Goal: Navigation & Orientation: Find specific page/section

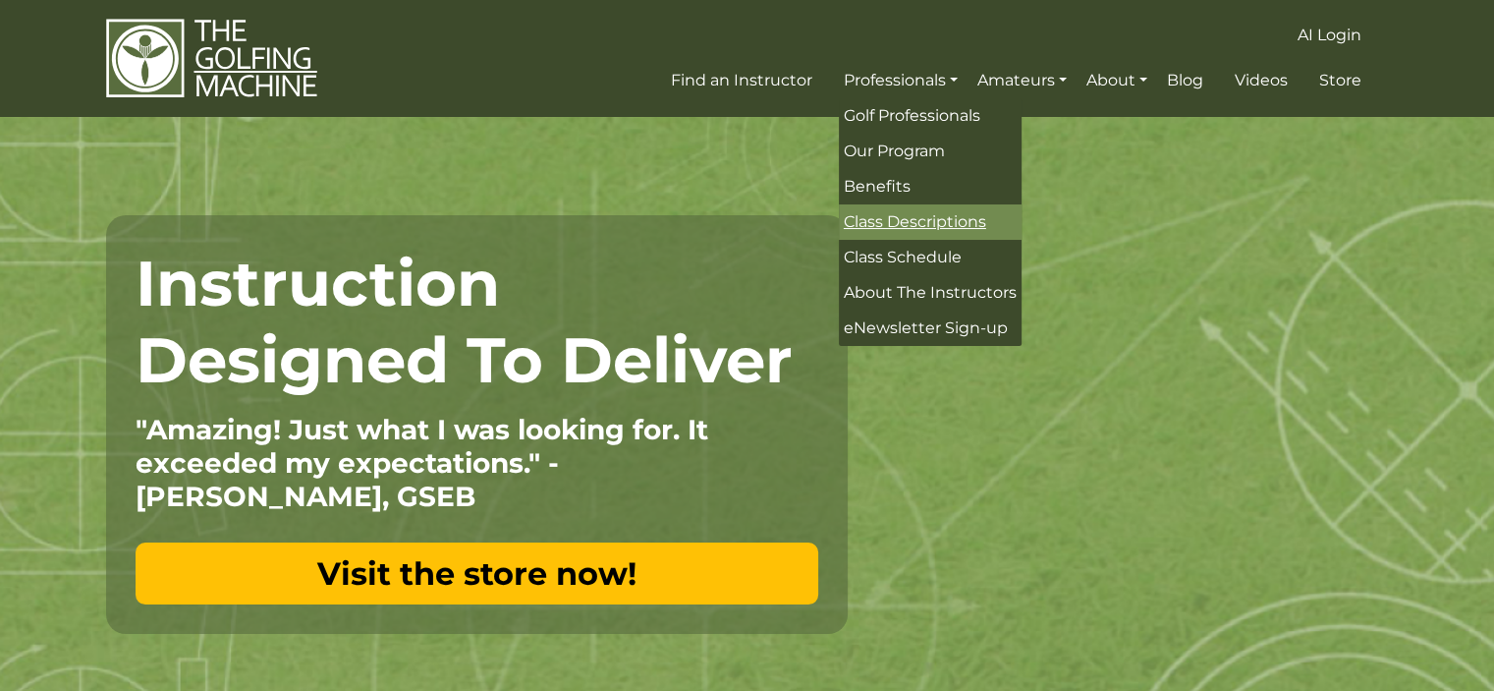
click at [932, 236] on link "Class Descriptions" at bounding box center [930, 221] width 183 height 35
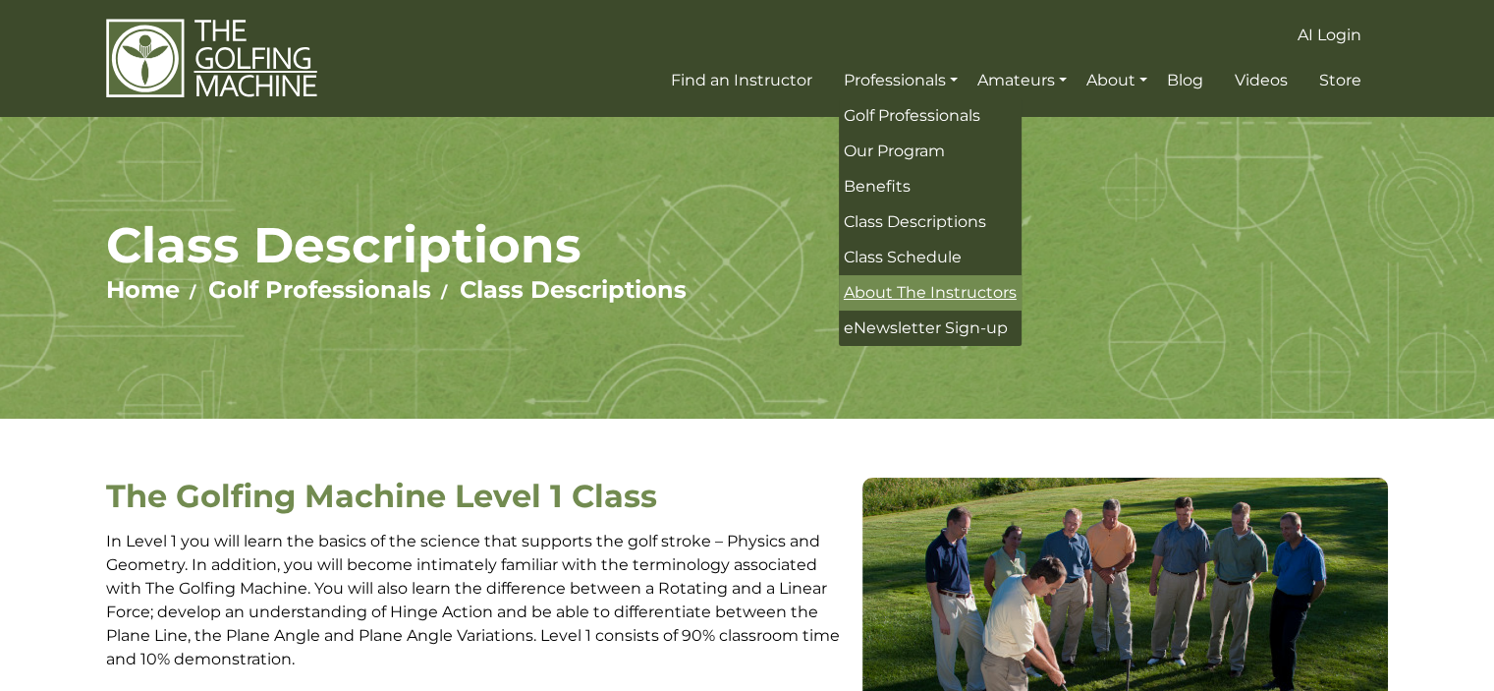
click at [947, 281] on link "About The Instructors" at bounding box center [930, 292] width 183 height 35
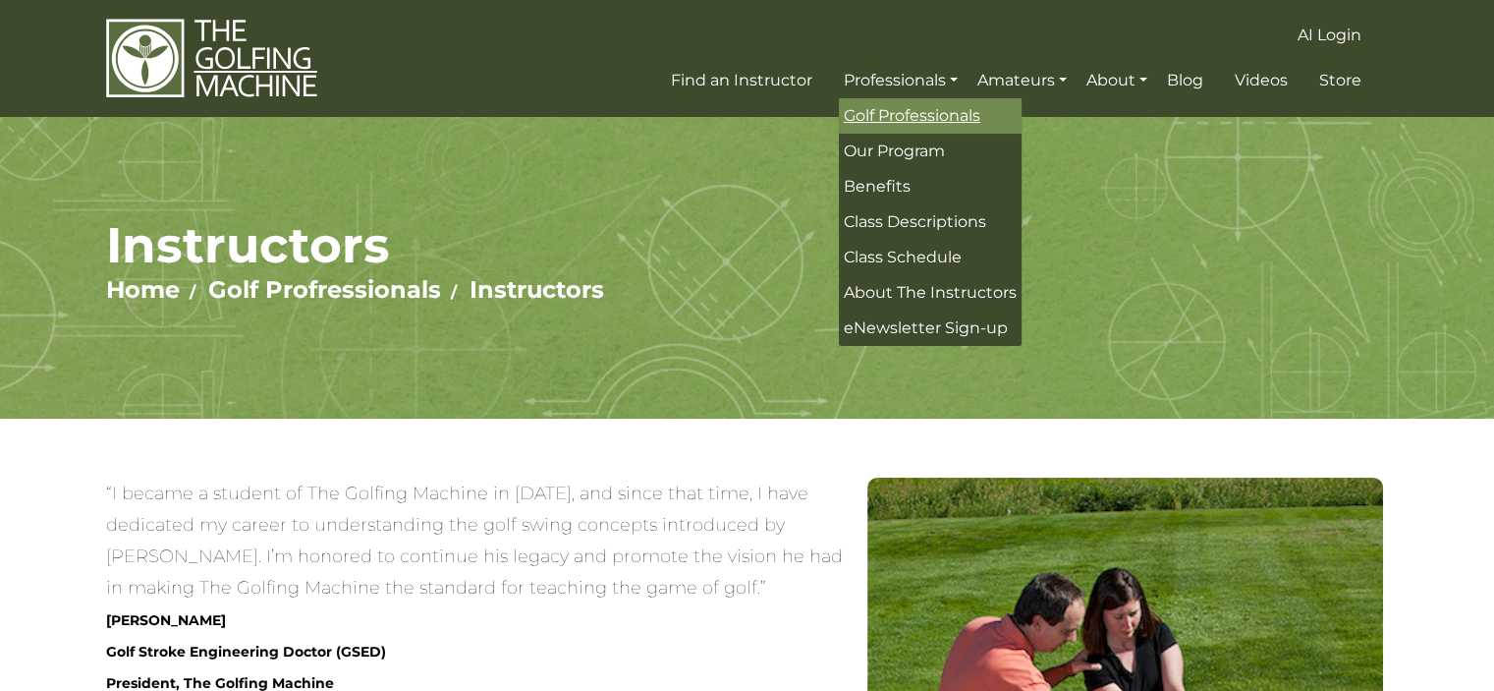
click at [912, 110] on span "Golf Professionals" at bounding box center [912, 115] width 137 height 19
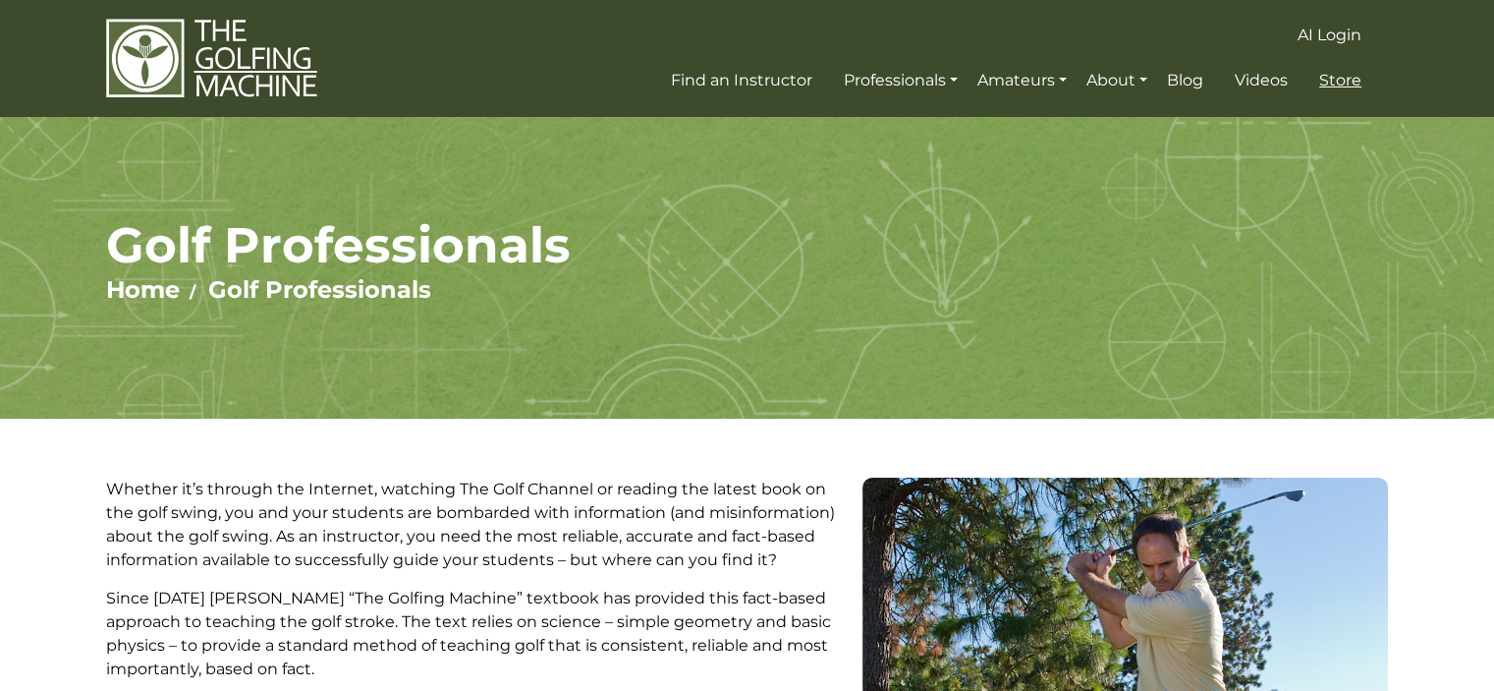
click at [1353, 83] on span "Store" at bounding box center [1341, 80] width 42 height 19
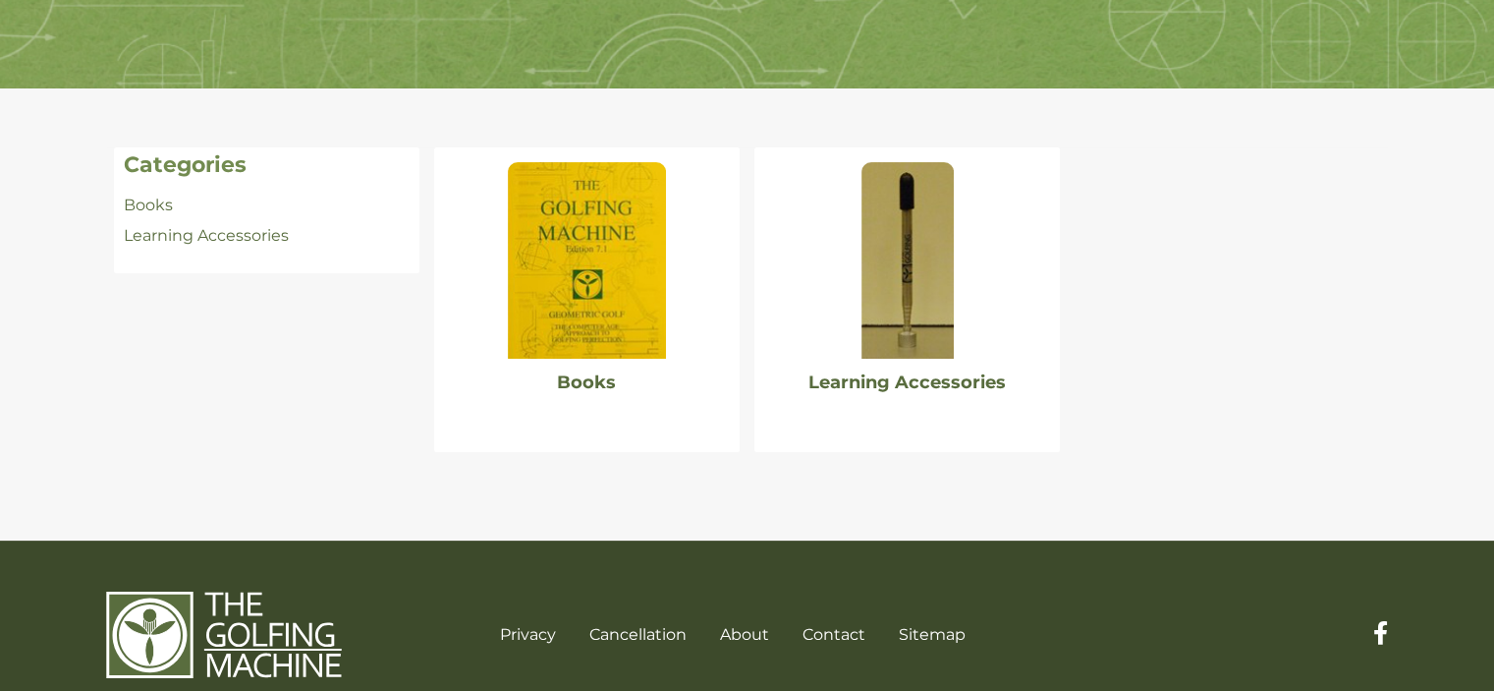
scroll to position [367, 0]
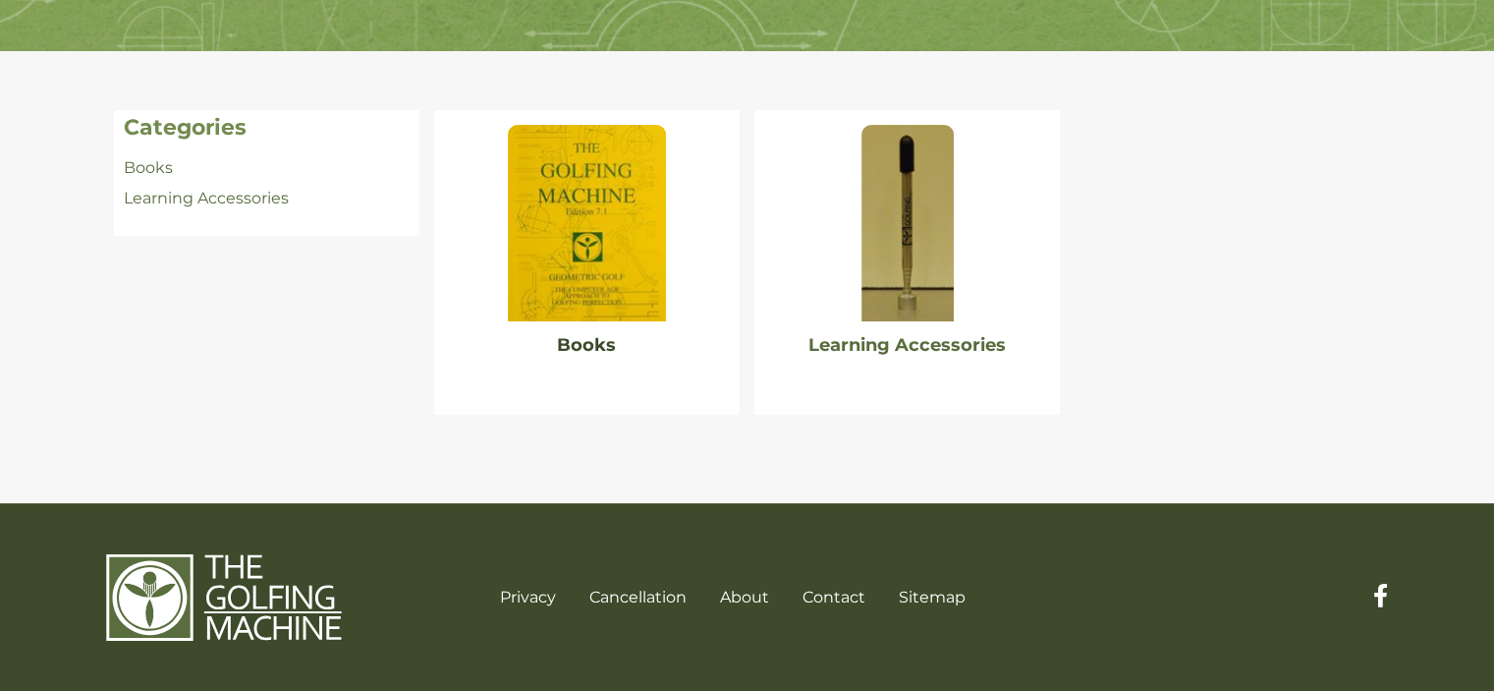
click at [601, 350] on link "Books" at bounding box center [586, 345] width 59 height 22
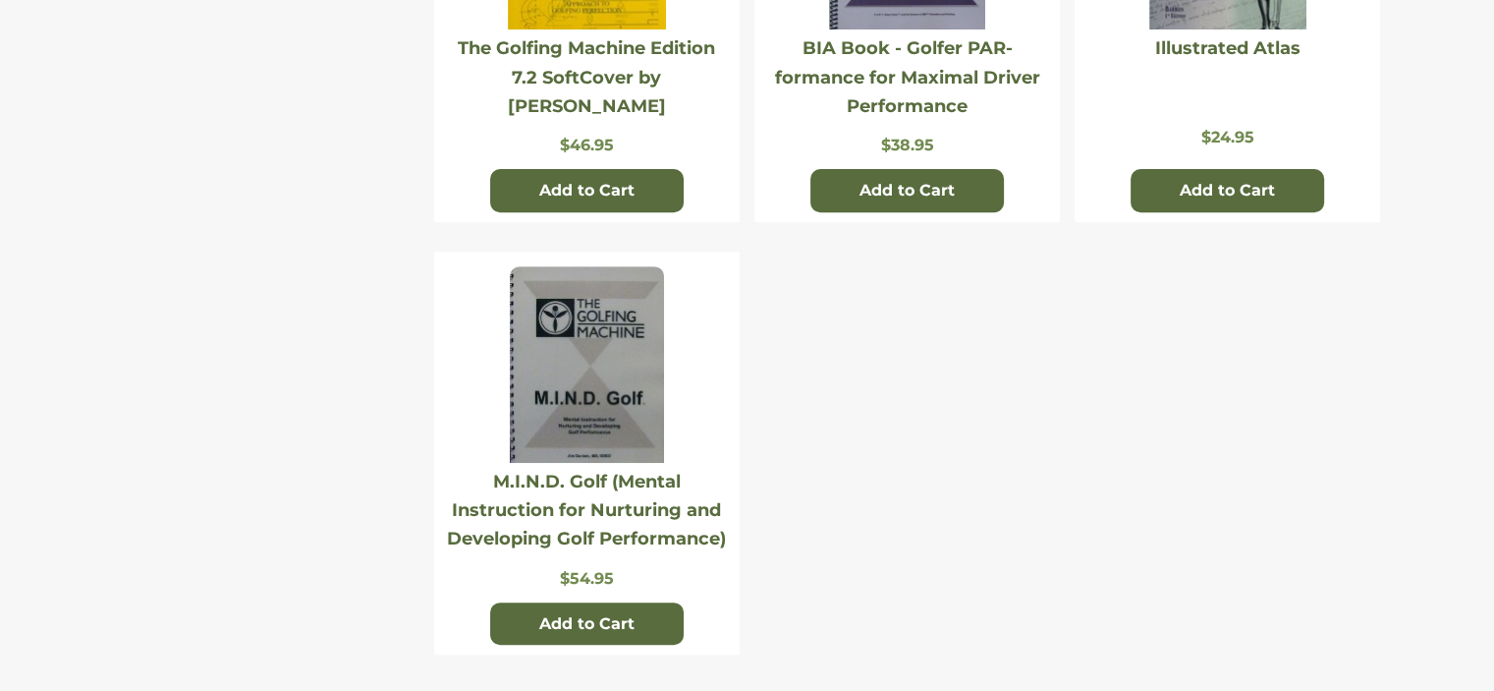
scroll to position [786, 0]
